Goal: Task Accomplishment & Management: Manage account settings

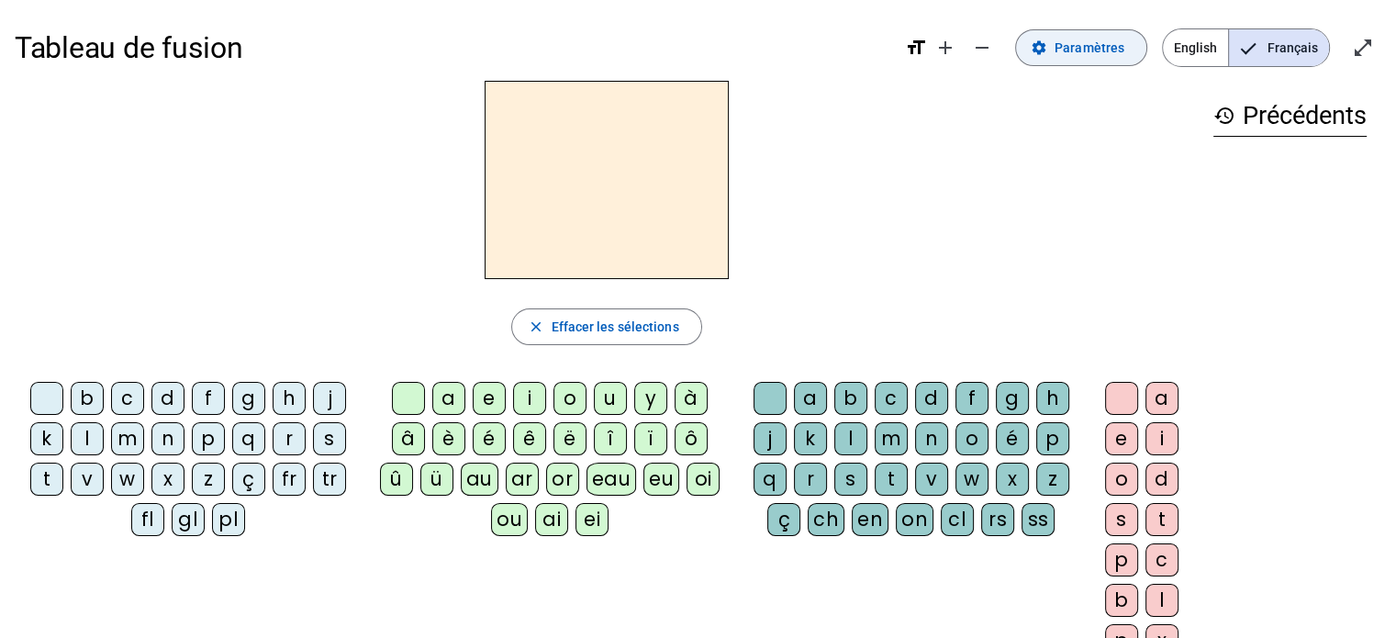
click at [1090, 59] on span at bounding box center [1081, 48] width 130 height 44
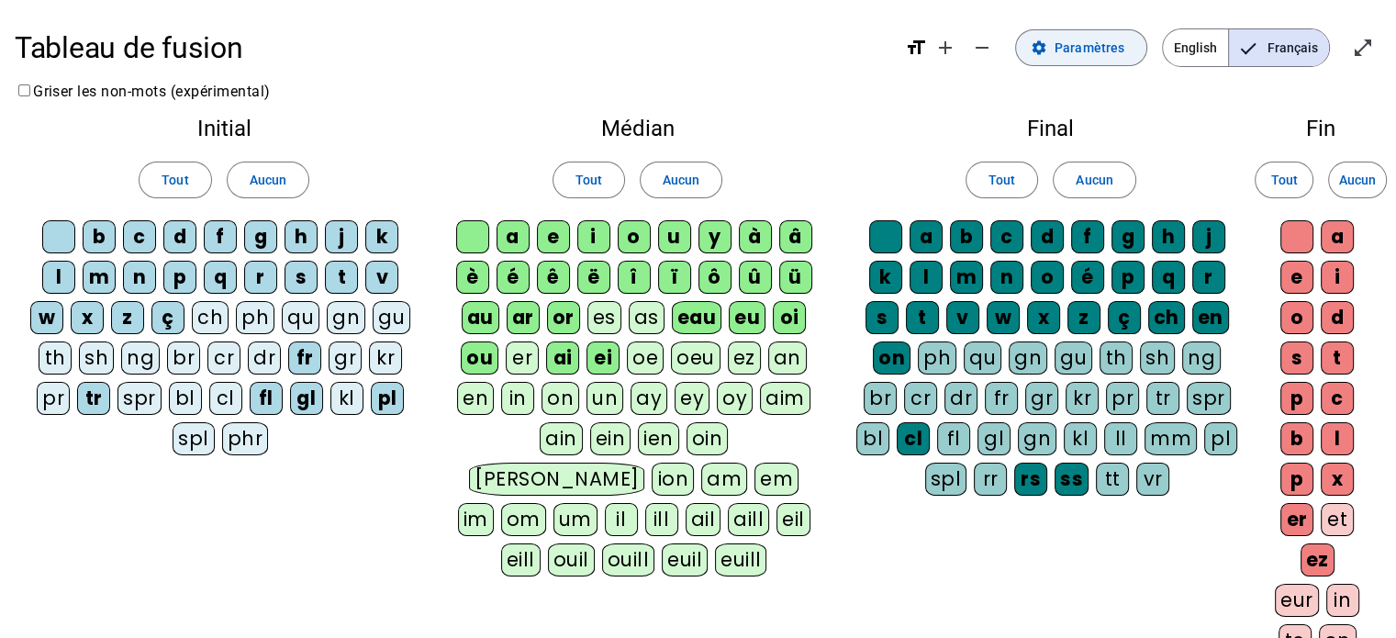
click at [1092, 50] on span "Paramètres" at bounding box center [1089, 48] width 70 height 22
click at [282, 179] on span "Aucun" at bounding box center [268, 180] width 37 height 22
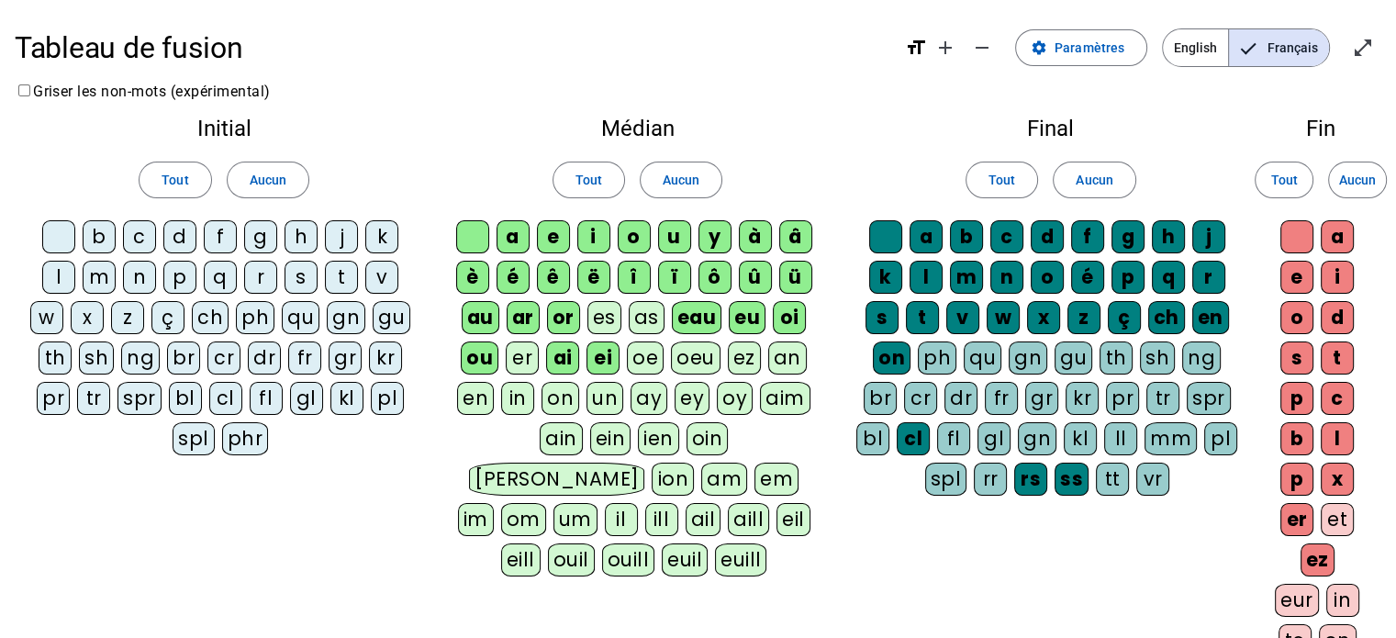
click at [180, 278] on div "p" at bounding box center [179, 277] width 33 height 33
click at [300, 284] on div "s" at bounding box center [300, 277] width 33 height 33
click at [214, 237] on div "f" at bounding box center [220, 236] width 33 height 33
click at [181, 241] on div "d" at bounding box center [179, 236] width 33 height 33
click at [106, 274] on div "m" at bounding box center [99, 277] width 33 height 33
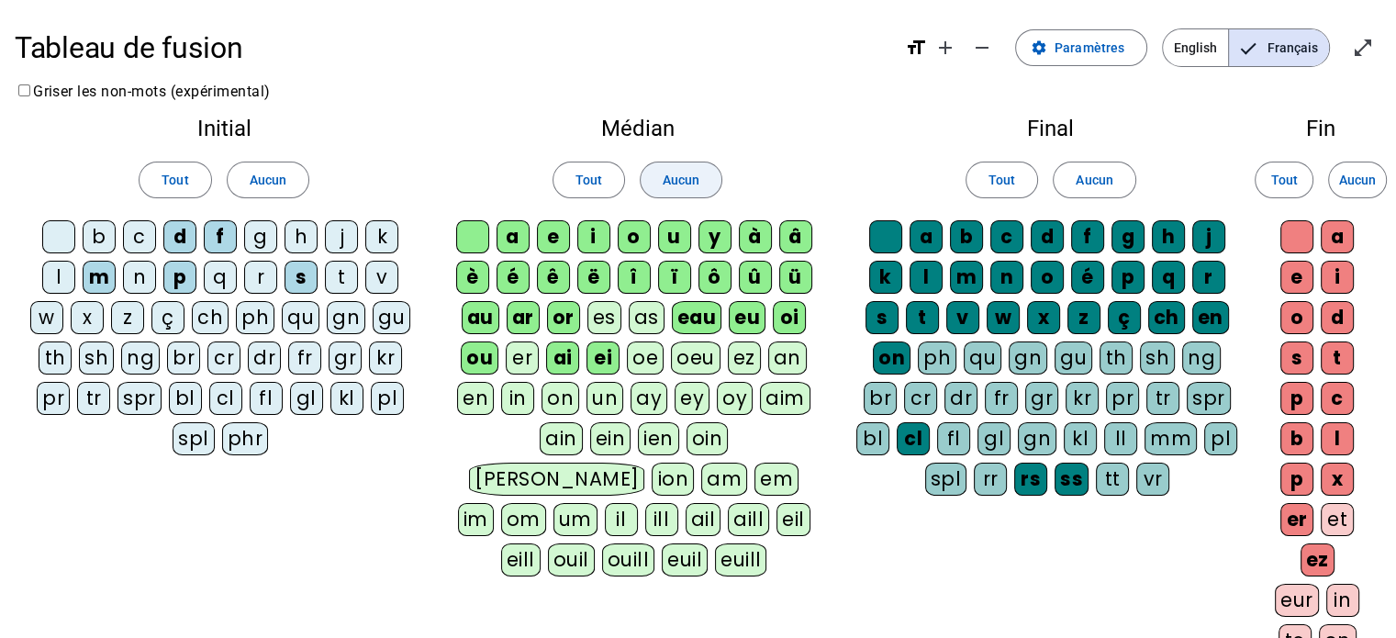
click at [690, 175] on span "Aucun" at bounding box center [681, 180] width 37 height 22
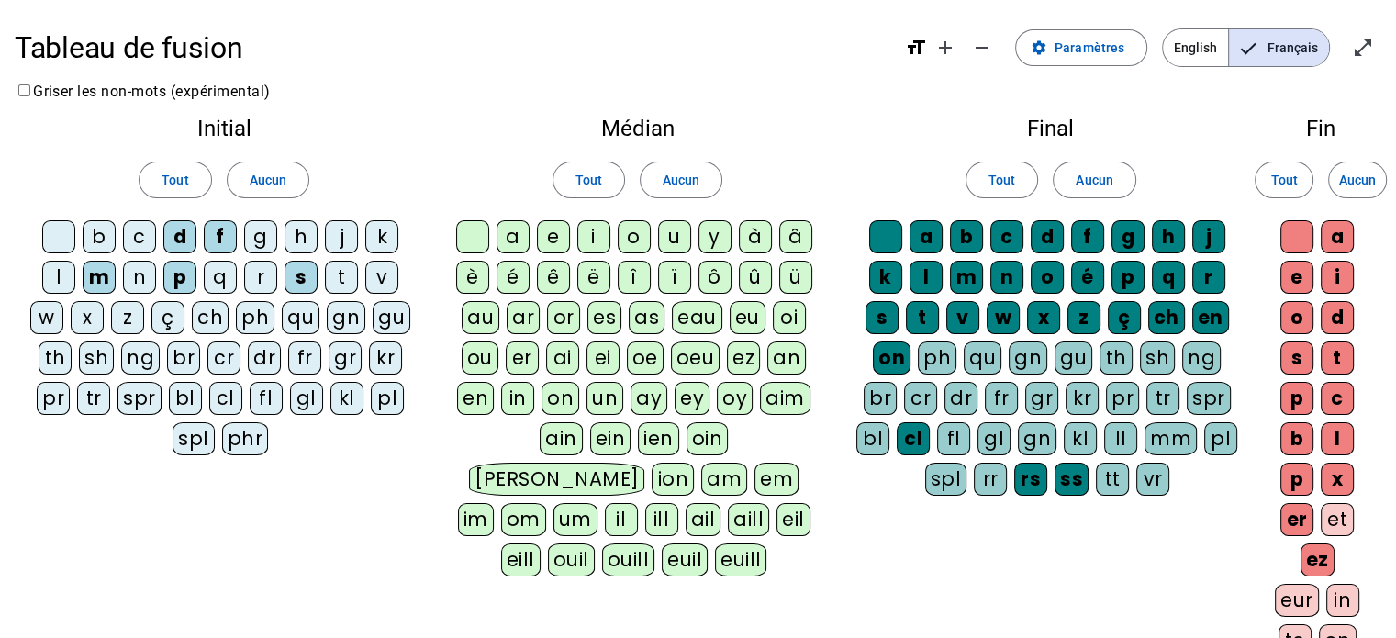
click at [520, 238] on div "a" at bounding box center [512, 236] width 33 height 33
click at [522, 324] on div "ar" at bounding box center [523, 317] width 33 height 33
click at [565, 318] on div "or" at bounding box center [563, 317] width 33 height 33
click at [639, 234] on div "o" at bounding box center [634, 236] width 33 height 33
click at [1080, 187] on span "Aucun" at bounding box center [1094, 180] width 37 height 22
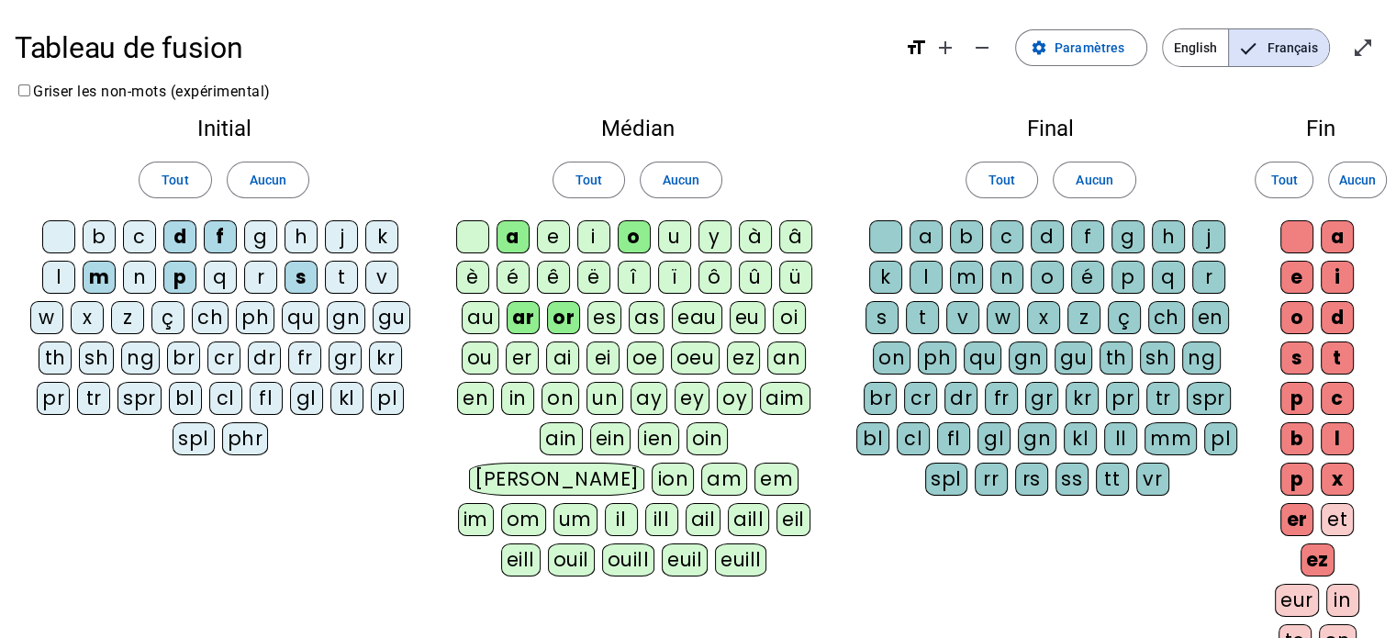
click at [932, 273] on div "l" at bounding box center [925, 277] width 33 height 33
click at [926, 315] on div "t" at bounding box center [922, 317] width 33 height 33
click at [1344, 176] on span "Aucun" at bounding box center [1357, 180] width 37 height 22
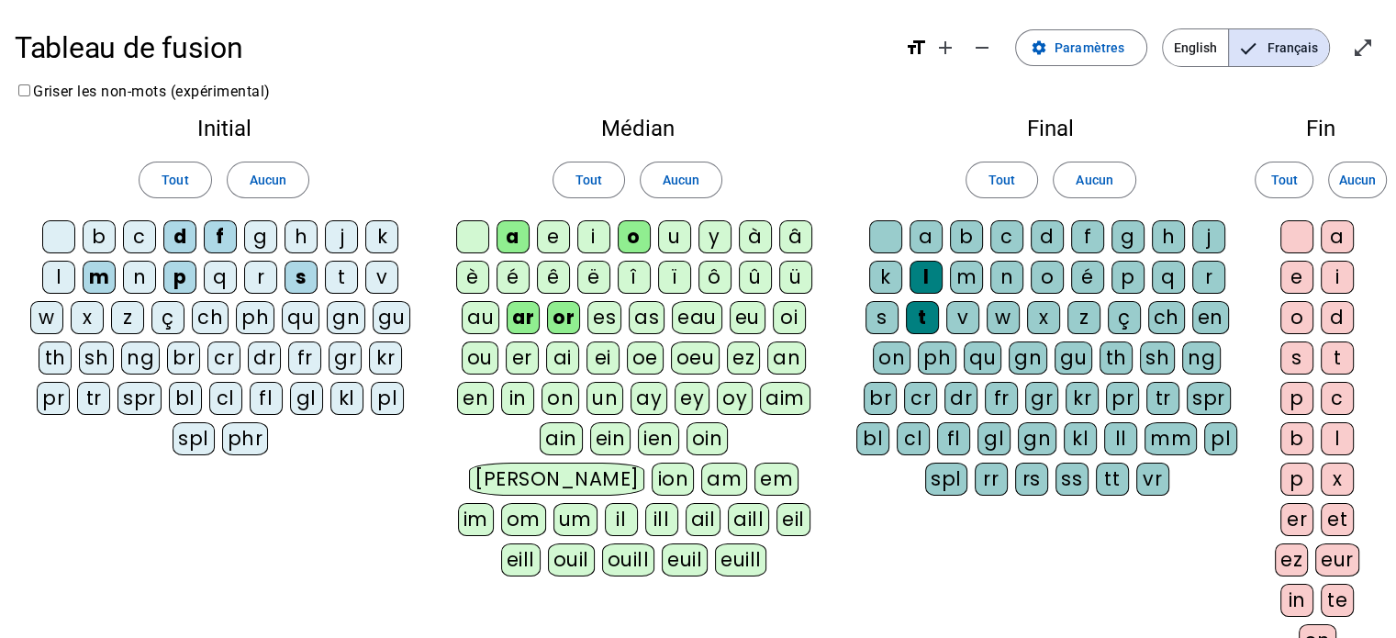
click at [1301, 276] on div "e" at bounding box center [1296, 277] width 33 height 33
drag, startPoint x: 1297, startPoint y: 551, endPoint x: 1306, endPoint y: 504, distance: 47.7
click at [1297, 548] on div "ez" at bounding box center [1291, 559] width 33 height 33
click at [1306, 503] on div "er" at bounding box center [1296, 519] width 33 height 33
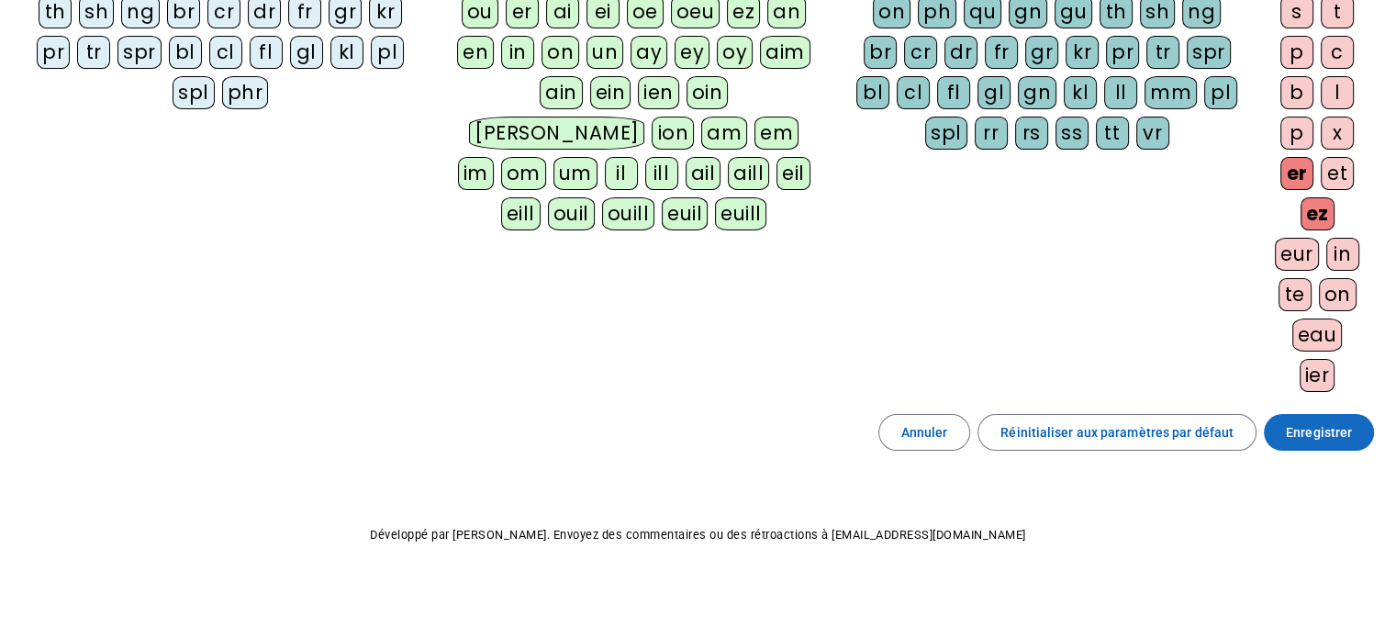
click at [1315, 427] on span "Enregistrer" at bounding box center [1319, 432] width 66 height 22
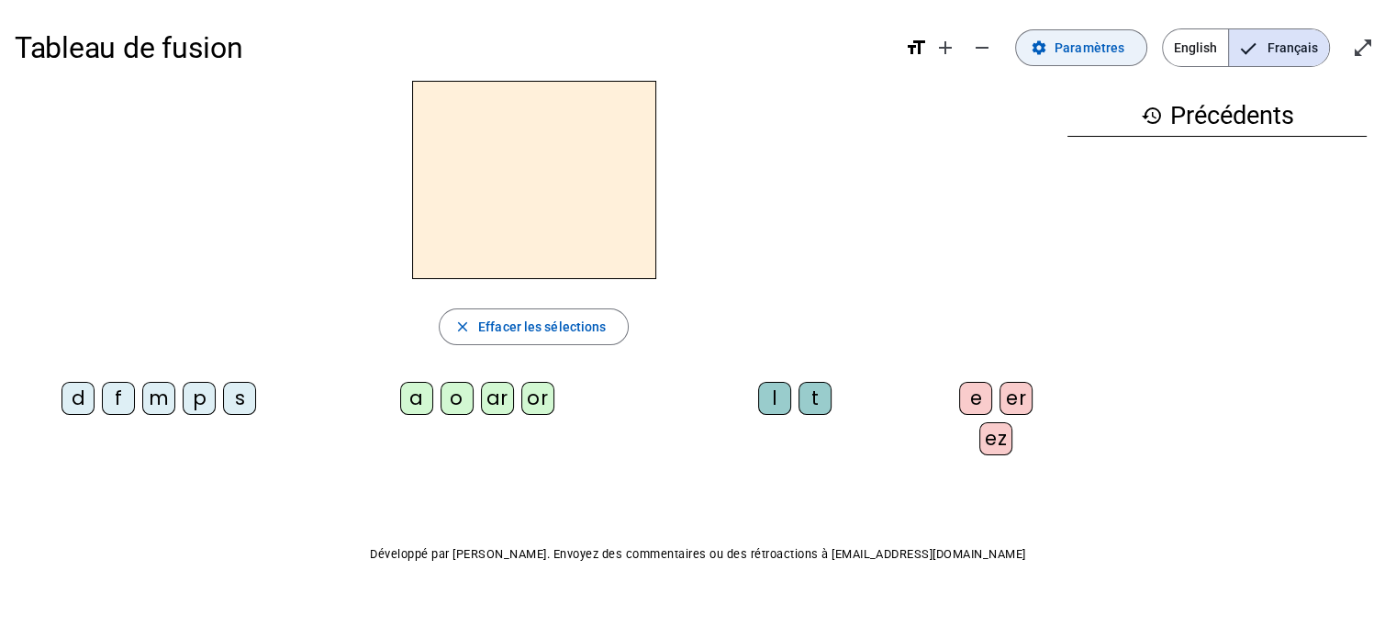
click at [1118, 50] on span "Paramètres" at bounding box center [1089, 48] width 70 height 22
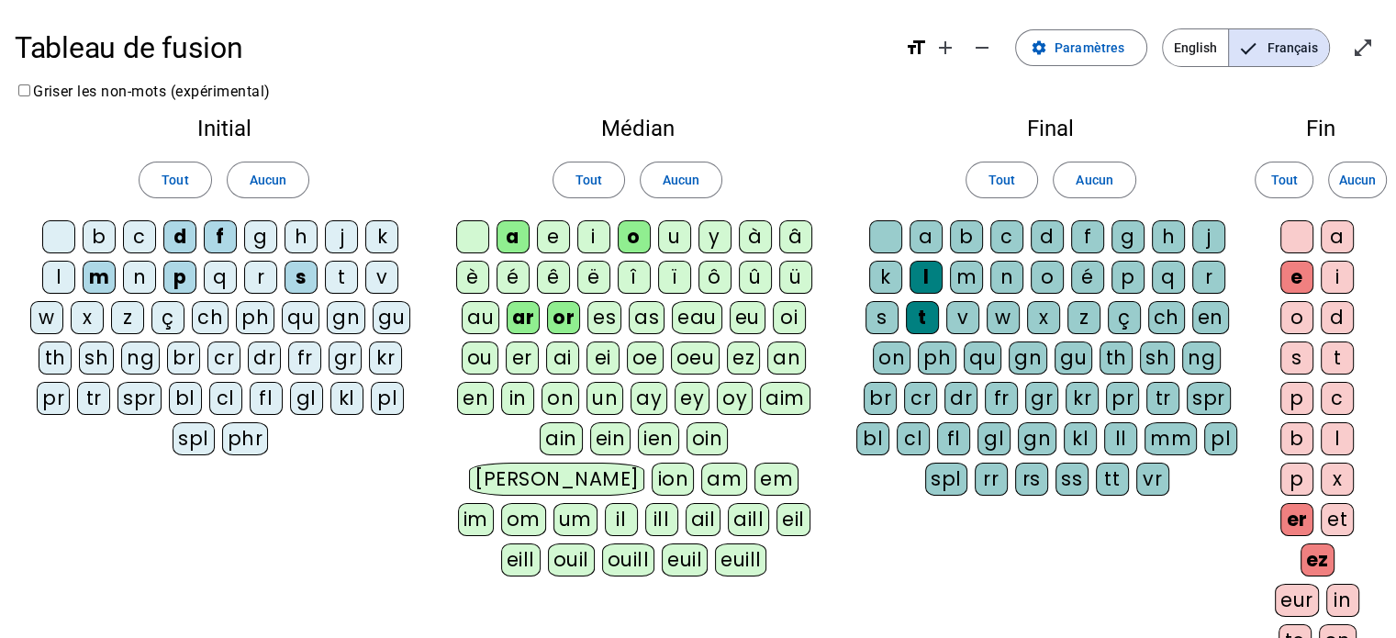
click at [890, 227] on div at bounding box center [885, 236] width 33 height 33
drag, startPoint x: 1296, startPoint y: 225, endPoint x: 937, endPoint y: 250, distance: 359.7
click at [1292, 223] on div at bounding box center [1296, 236] width 33 height 33
click at [480, 249] on div at bounding box center [472, 236] width 33 height 33
click at [50, 232] on div at bounding box center [58, 236] width 33 height 33
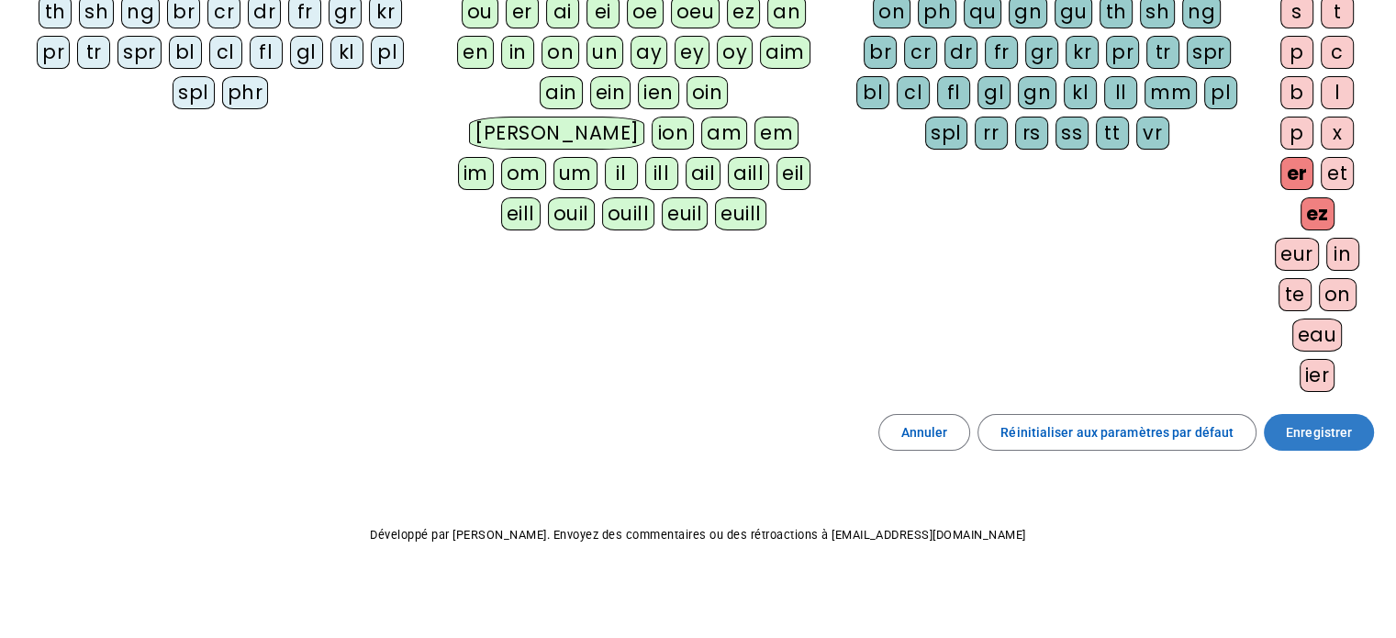
click at [1296, 429] on span "Enregistrer" at bounding box center [1319, 432] width 66 height 22
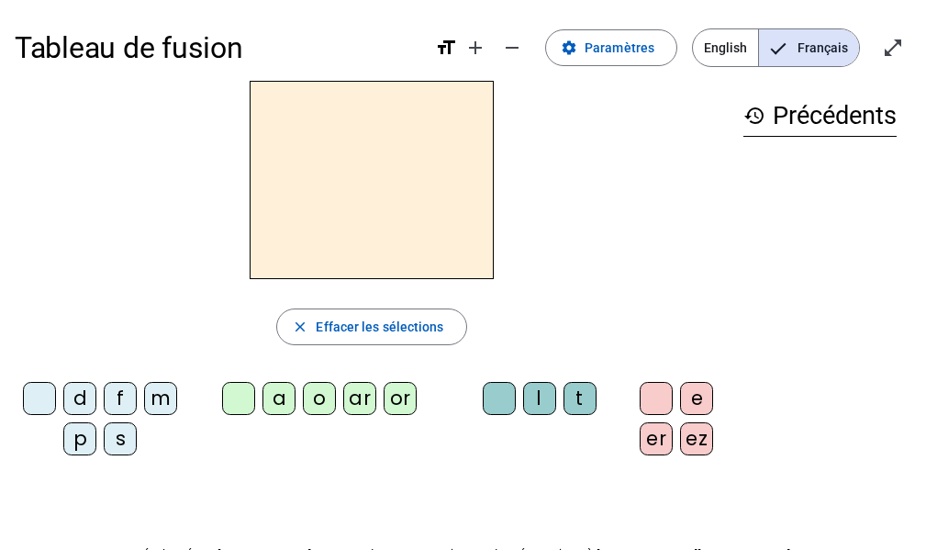
click at [84, 443] on div "p" at bounding box center [79, 438] width 33 height 33
drag, startPoint x: 359, startPoint y: 398, endPoint x: 426, endPoint y: 396, distance: 67.0
click at [358, 398] on div "ar" at bounding box center [359, 398] width 33 height 33
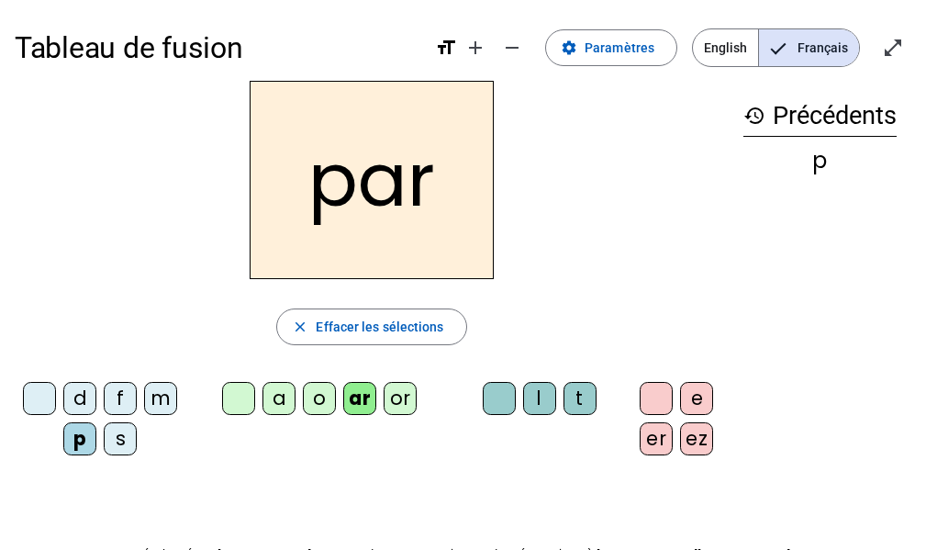
click at [538, 408] on div "l" at bounding box center [539, 398] width 33 height 33
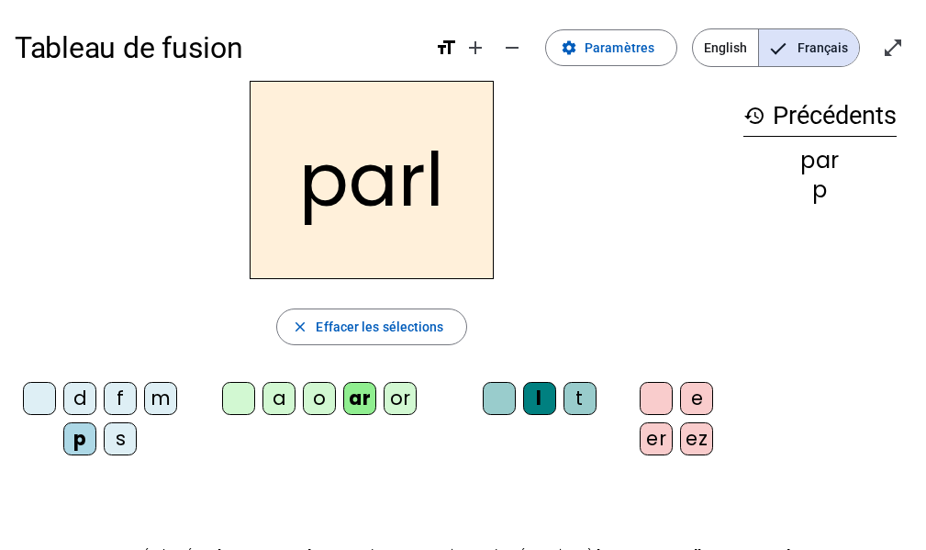
click at [686, 439] on div "ez" at bounding box center [696, 438] width 33 height 33
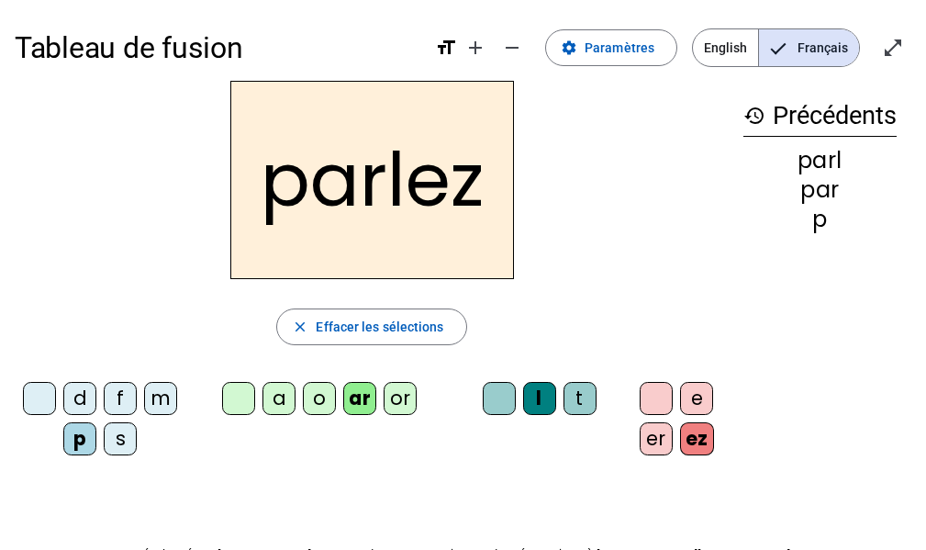
click at [585, 397] on div "t" at bounding box center [579, 398] width 33 height 33
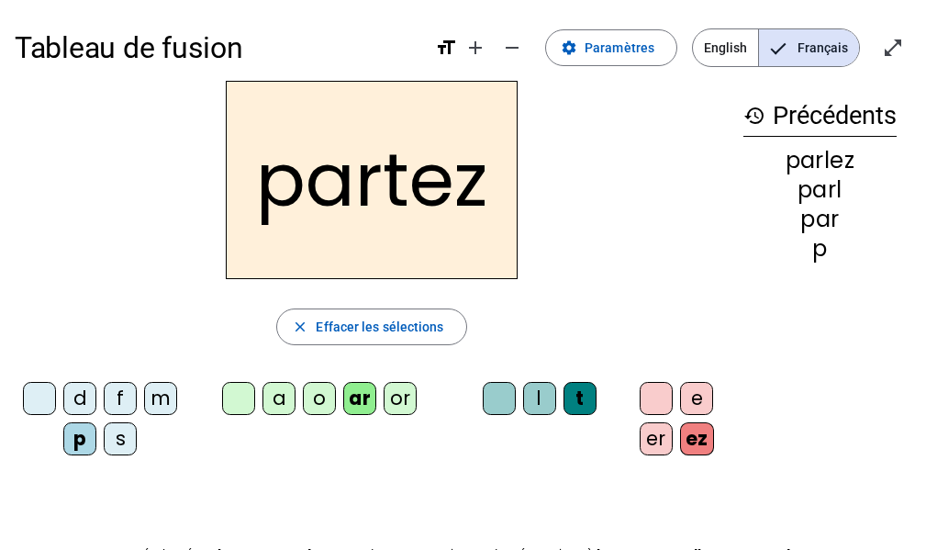
click at [391, 404] on div "or" at bounding box center [400, 398] width 33 height 33
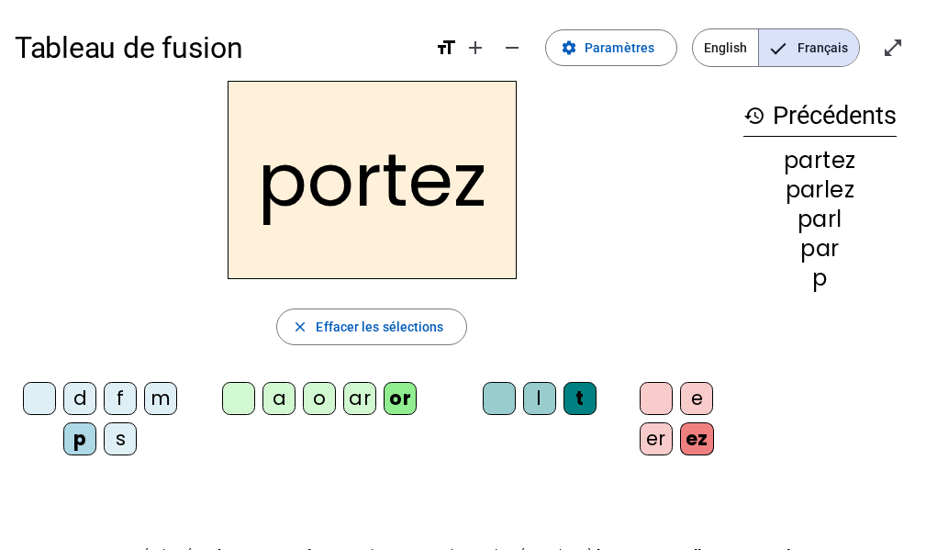
click at [134, 440] on div "s" at bounding box center [120, 438] width 33 height 33
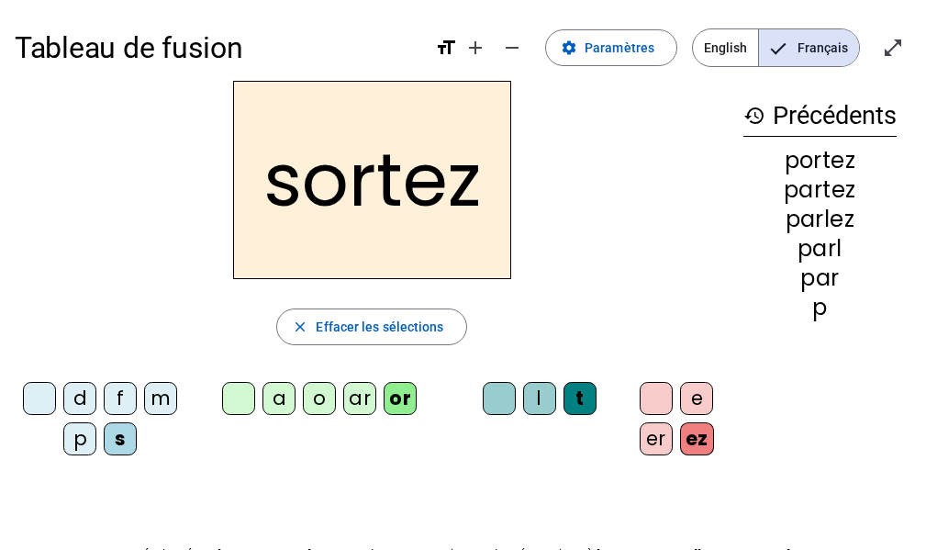
click at [695, 397] on div "e" at bounding box center [696, 398] width 33 height 33
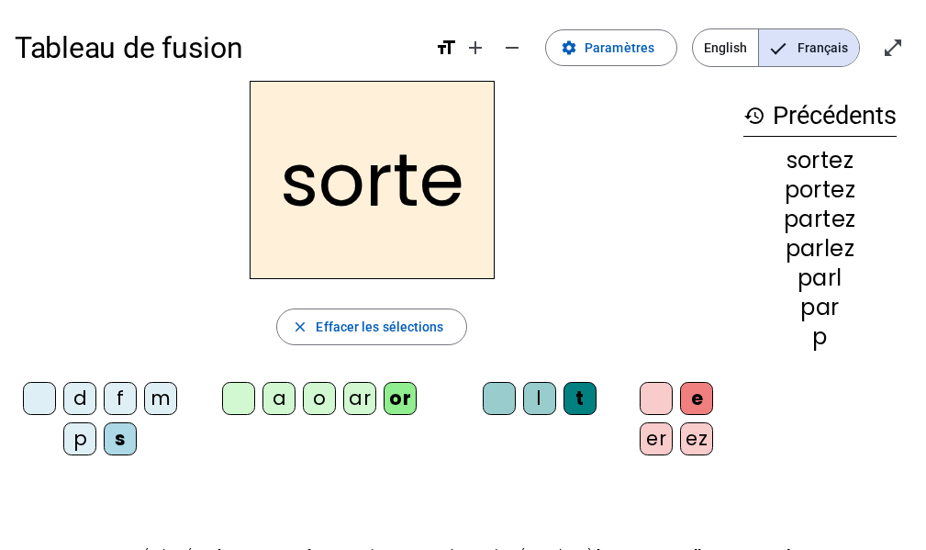
click at [655, 390] on div at bounding box center [656, 398] width 33 height 33
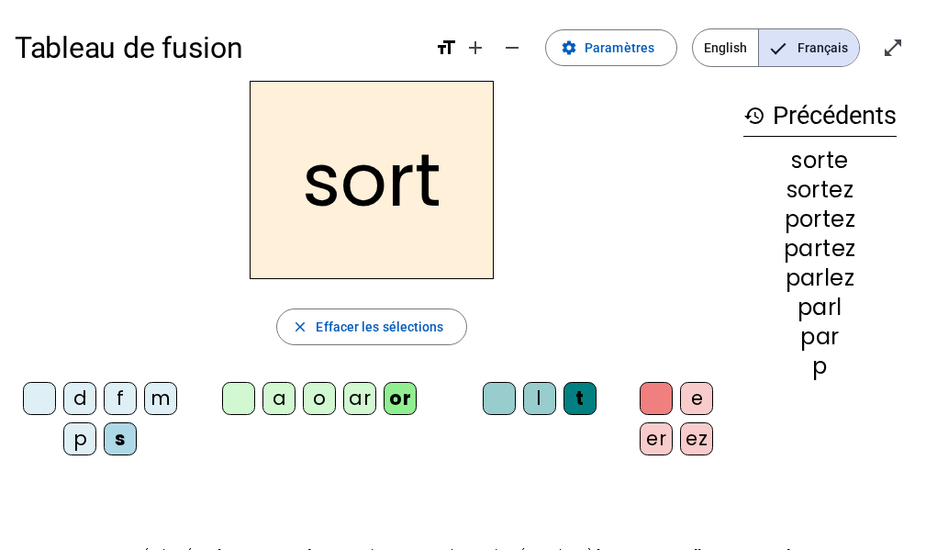
click at [701, 397] on div "e" at bounding box center [696, 398] width 33 height 33
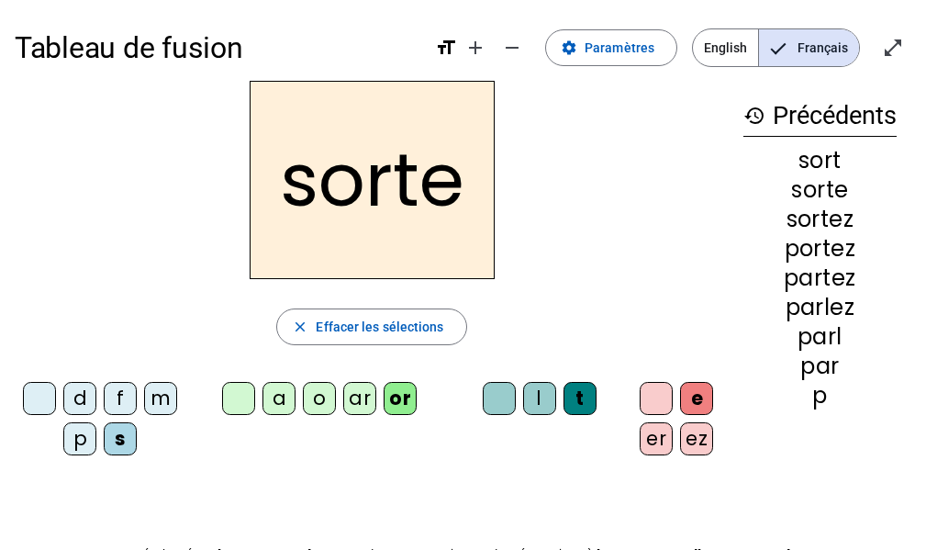
click at [85, 437] on div "p" at bounding box center [79, 438] width 33 height 33
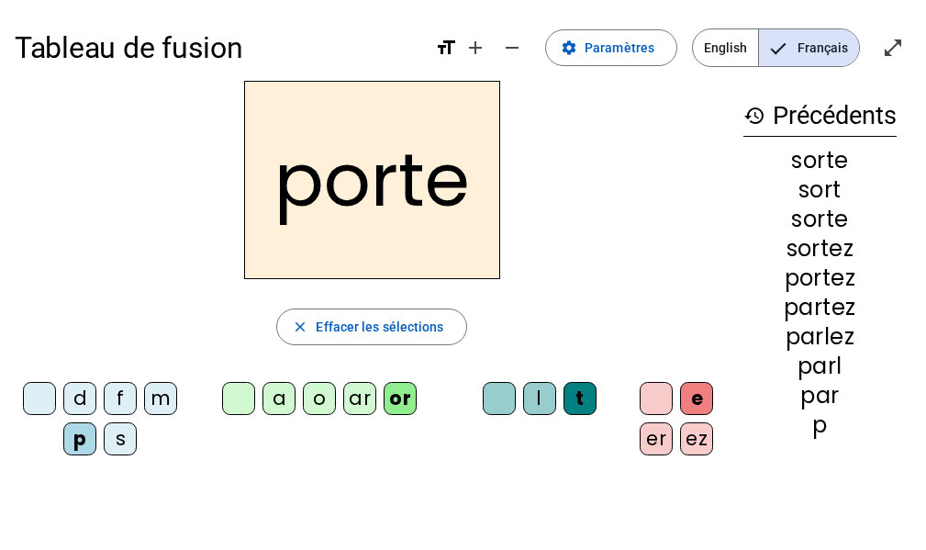
click at [120, 398] on div "f" at bounding box center [120, 398] width 33 height 33
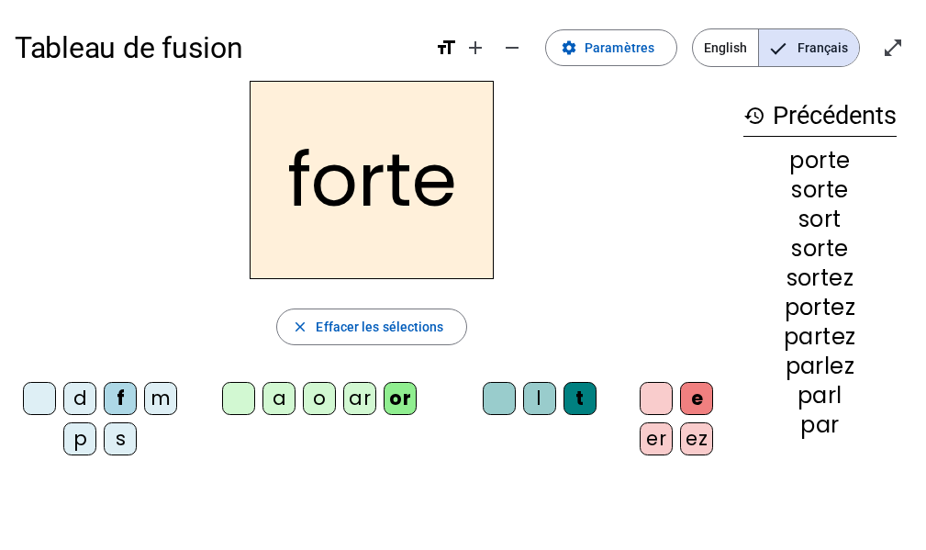
click at [652, 390] on div at bounding box center [656, 398] width 33 height 33
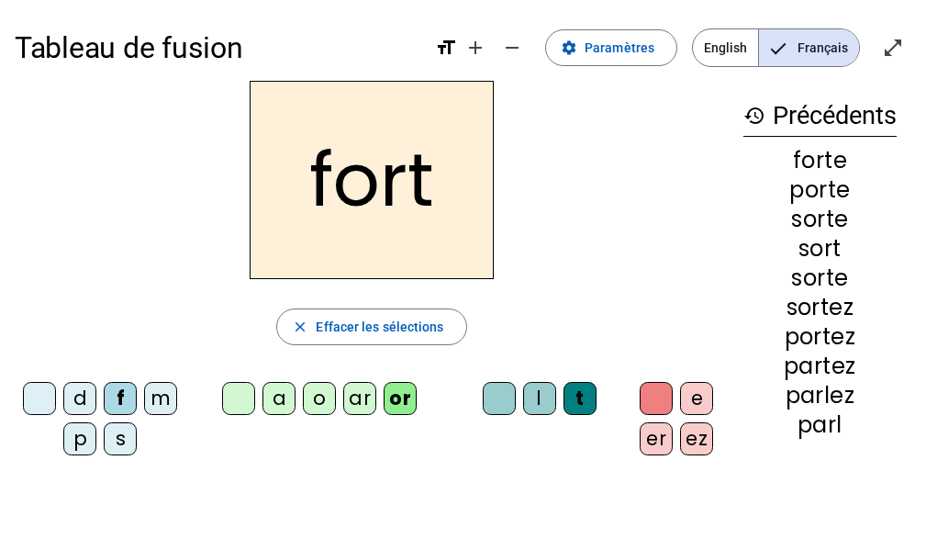
click at [85, 395] on div "d" at bounding box center [79, 398] width 33 height 33
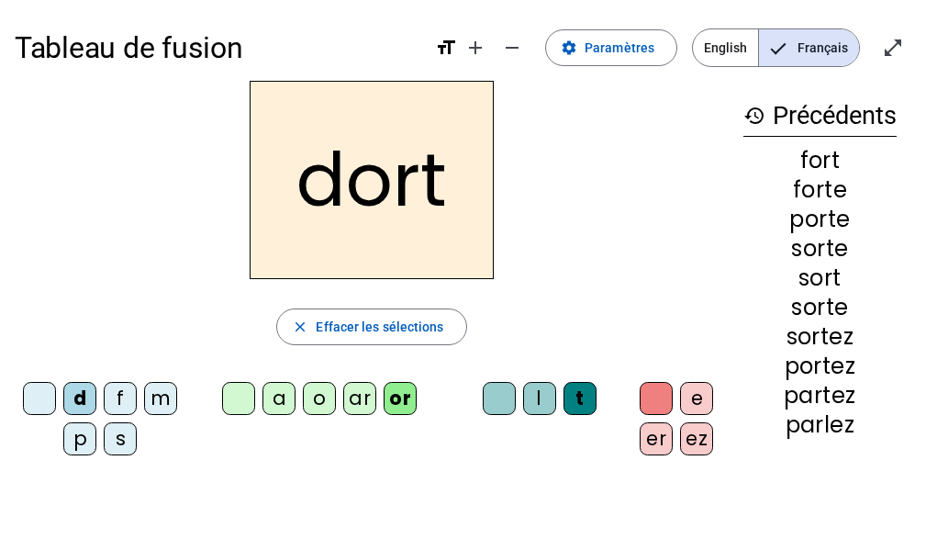
click at [165, 393] on div "m" at bounding box center [160, 398] width 33 height 33
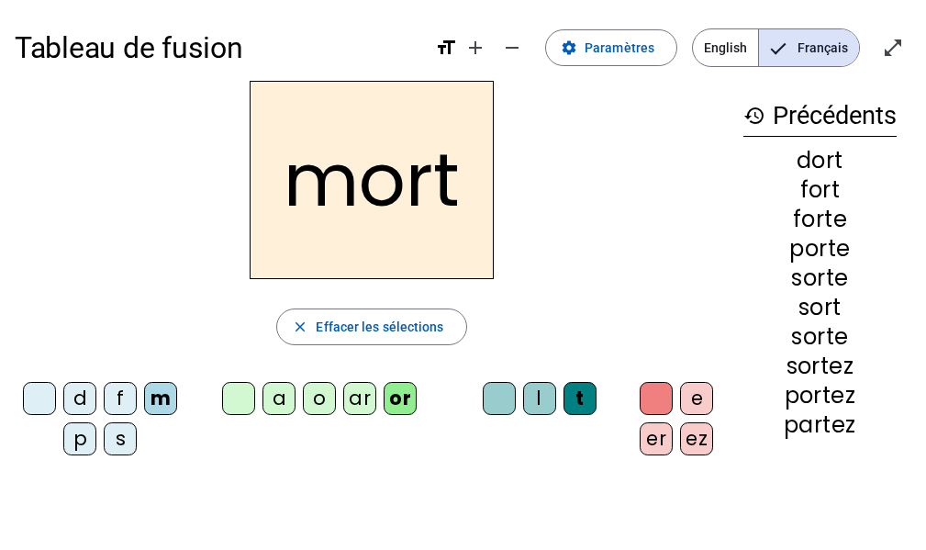
click at [697, 389] on div "e" at bounding box center [696, 398] width 33 height 33
